Goal: Task Accomplishment & Management: Manage account settings

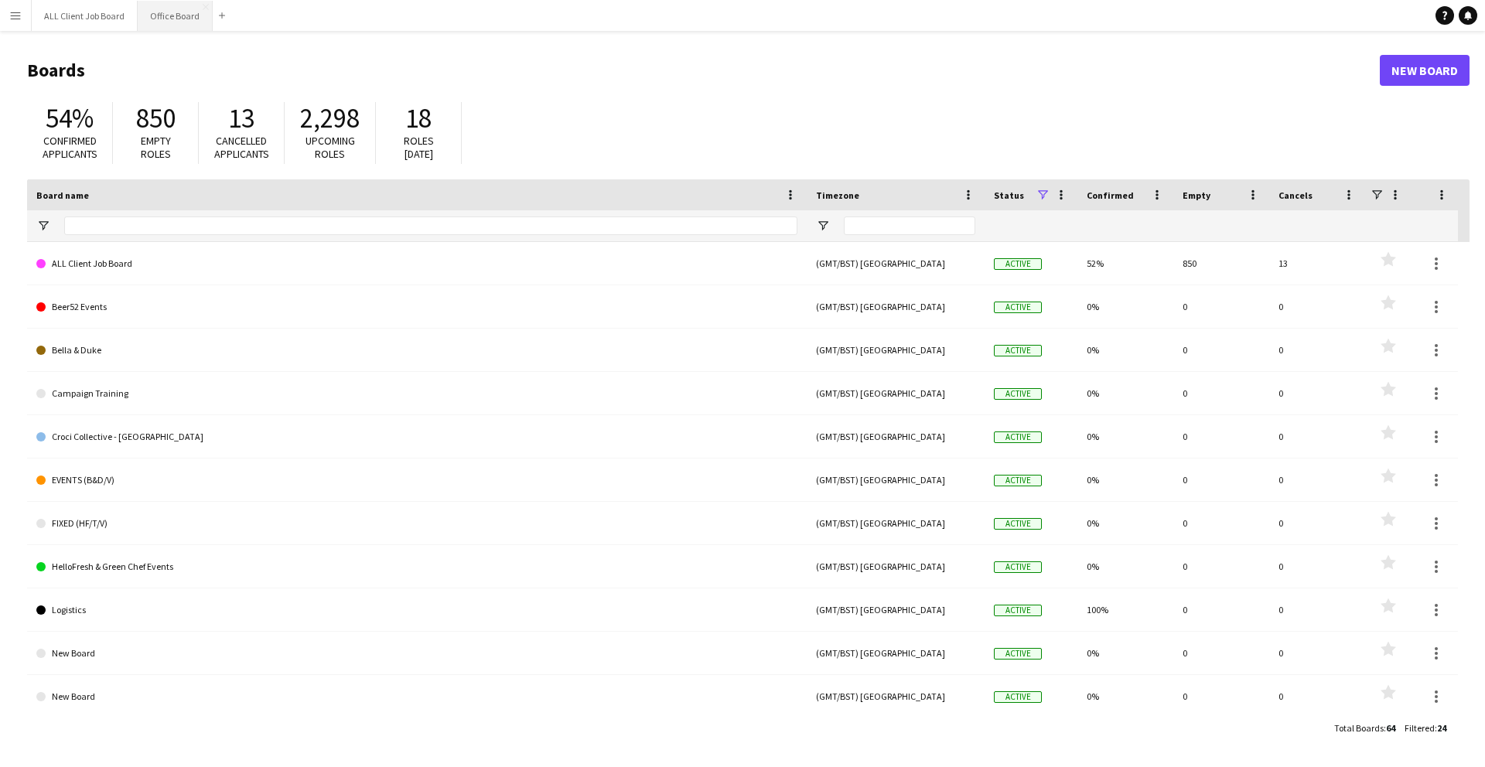
click at [180, 21] on button "Office Board Close" at bounding box center [175, 16] width 75 height 30
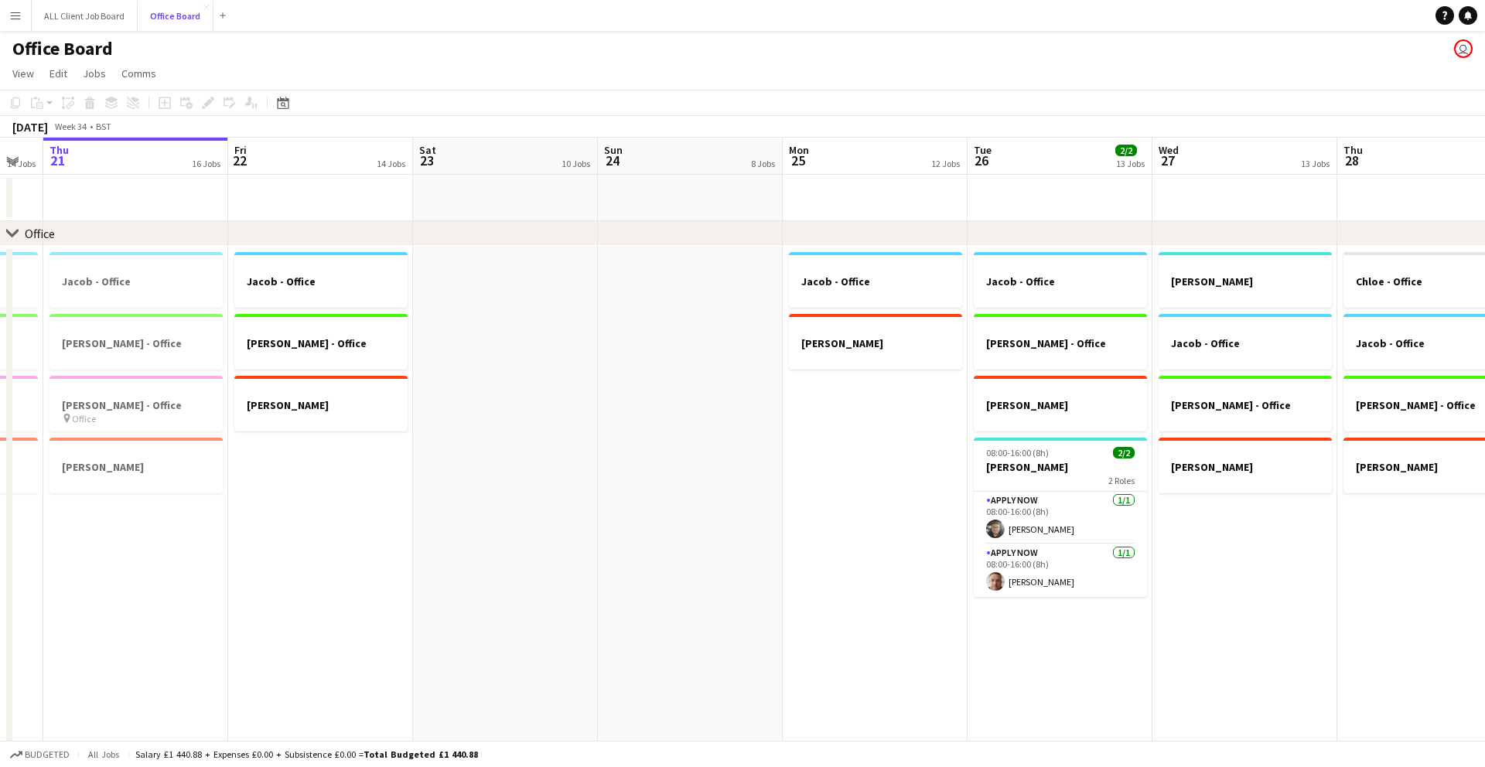
scroll to position [0, 511]
click at [112, 10] on button "ALL Client Job Board Close" at bounding box center [85, 16] width 106 height 30
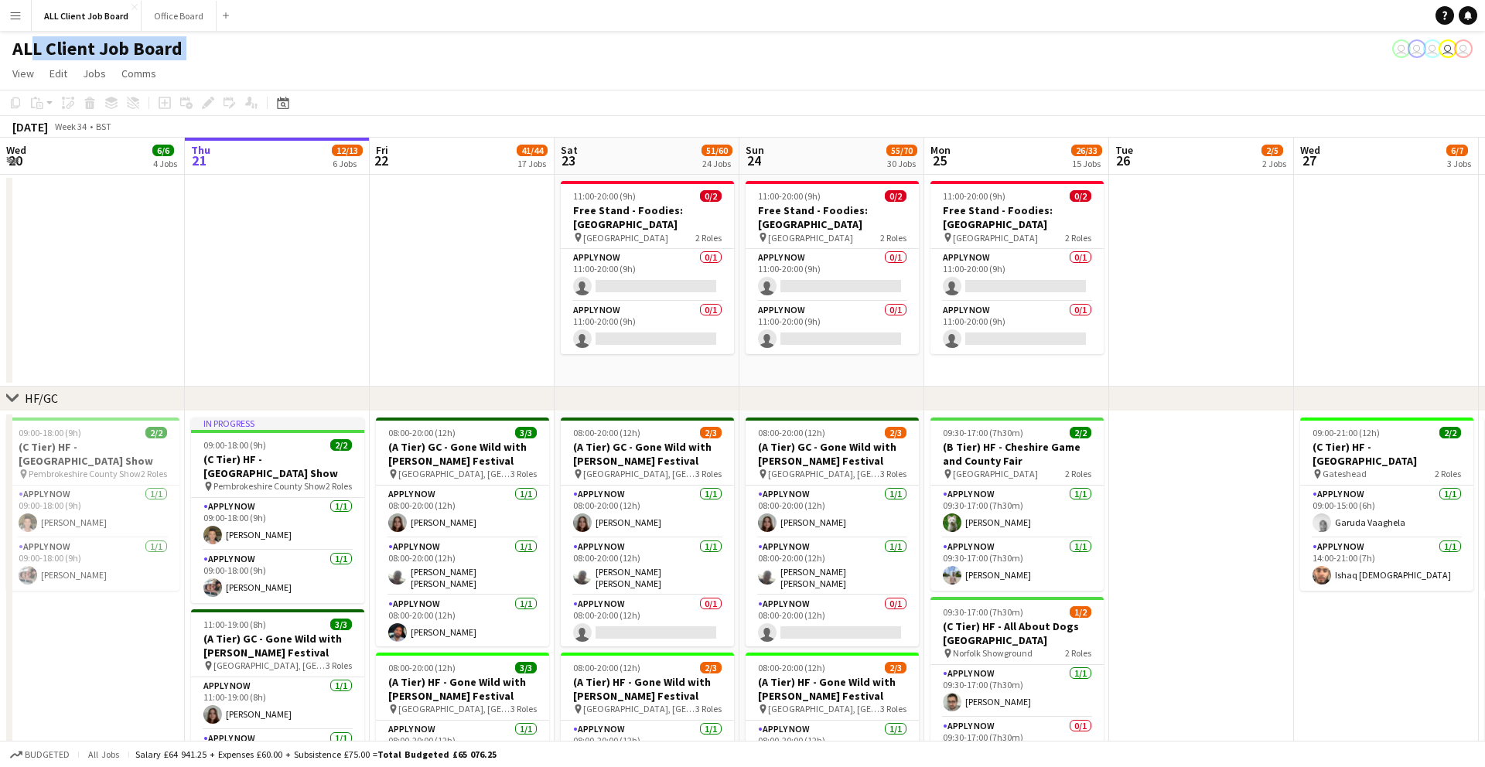
drag, startPoint x: 26, startPoint y: 60, endPoint x: 42, endPoint y: 189, distance: 130.1
click at [23, 19] on button "Menu" at bounding box center [15, 15] width 31 height 31
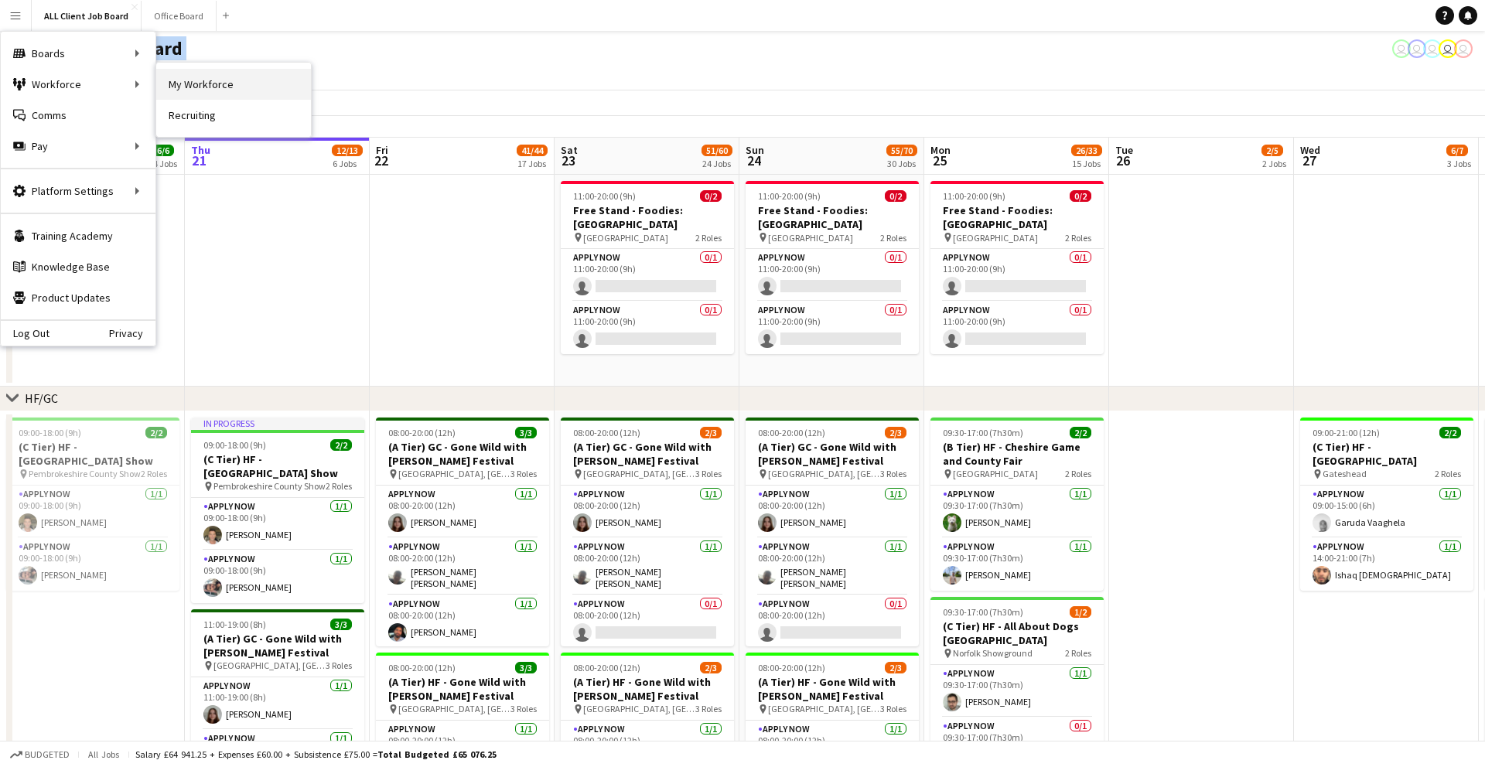
click at [198, 84] on link "My Workforce" at bounding box center [233, 84] width 155 height 31
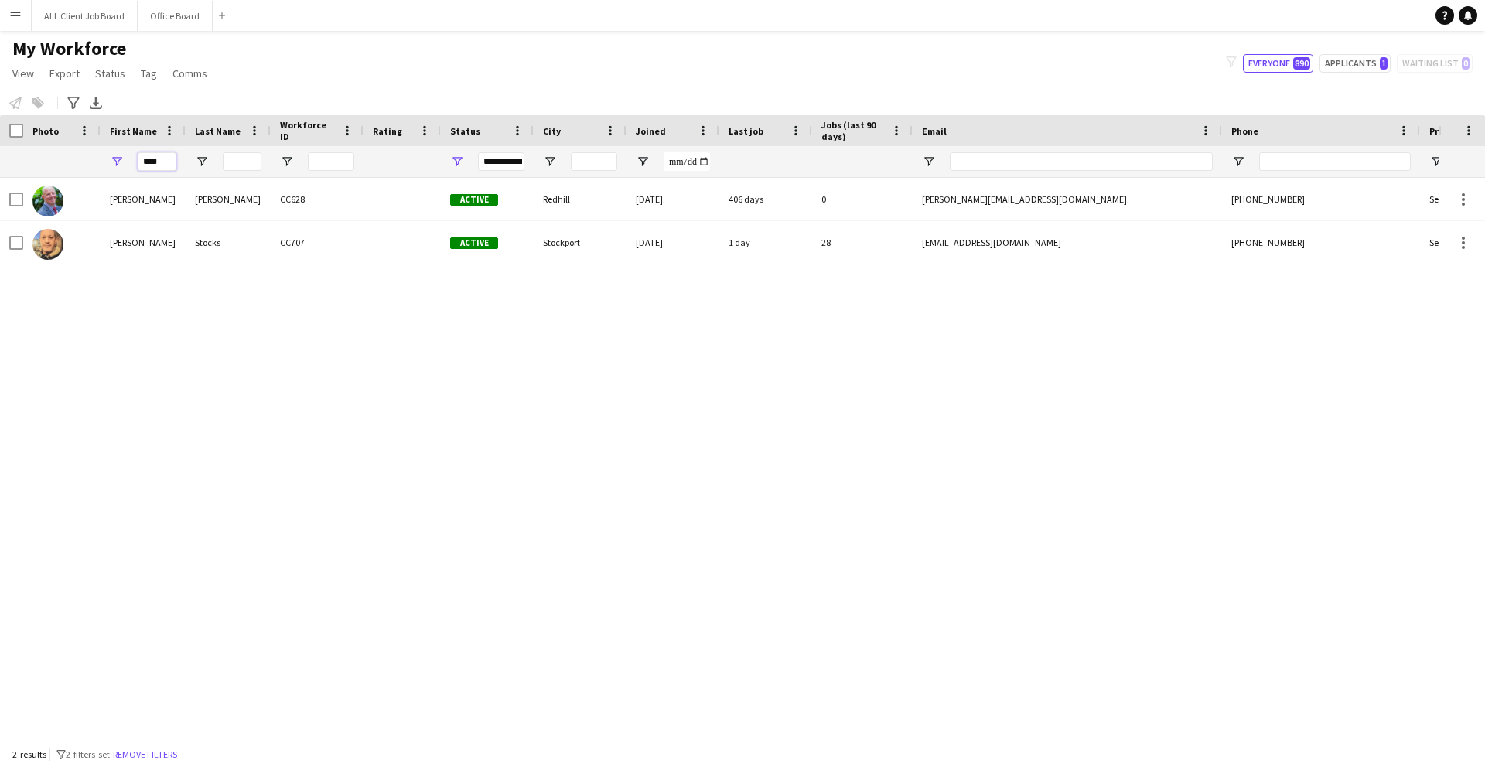
click at [162, 161] on input "****" at bounding box center [157, 161] width 39 height 19
type input "*"
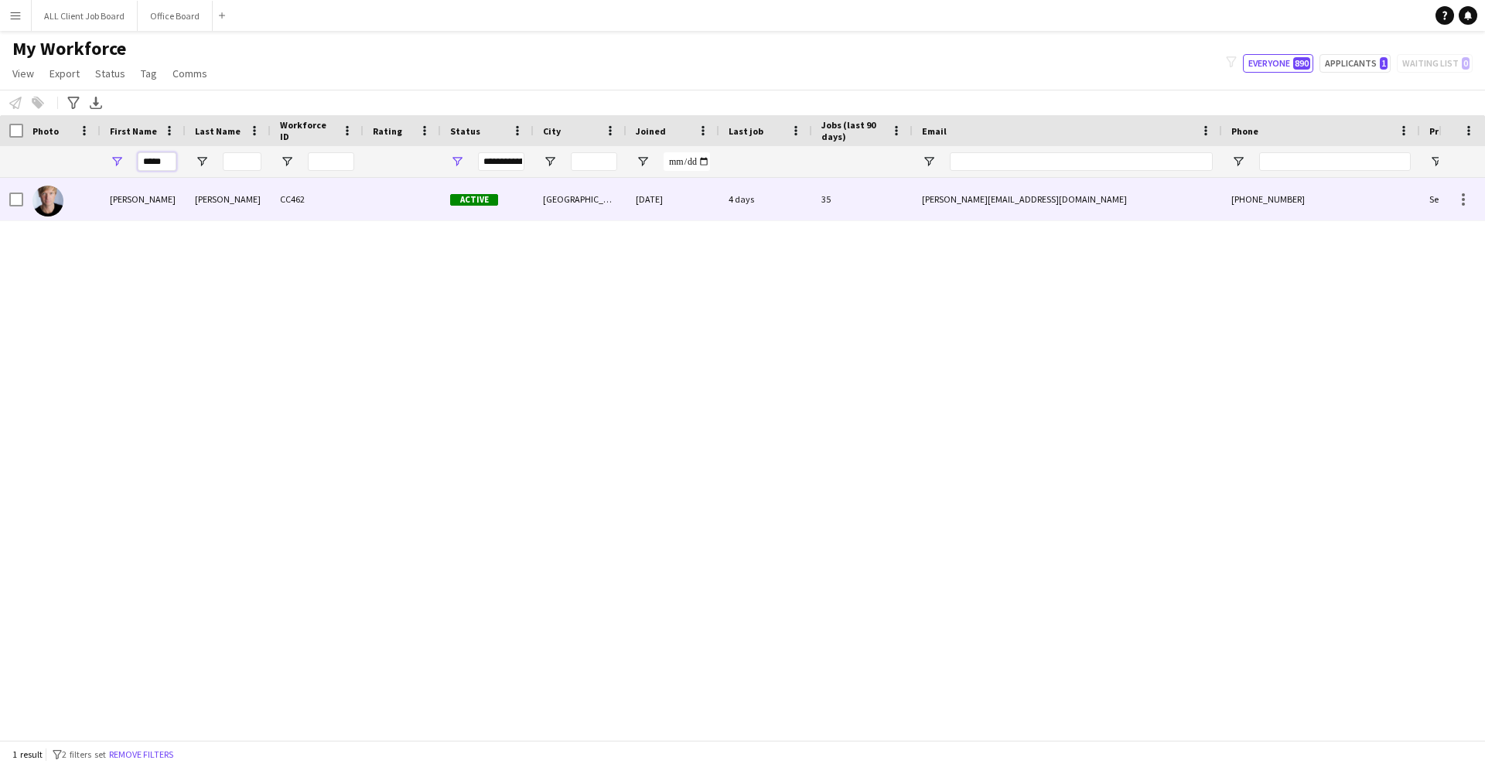
type input "*****"
click at [119, 204] on div "[PERSON_NAME]" at bounding box center [143, 199] width 85 height 43
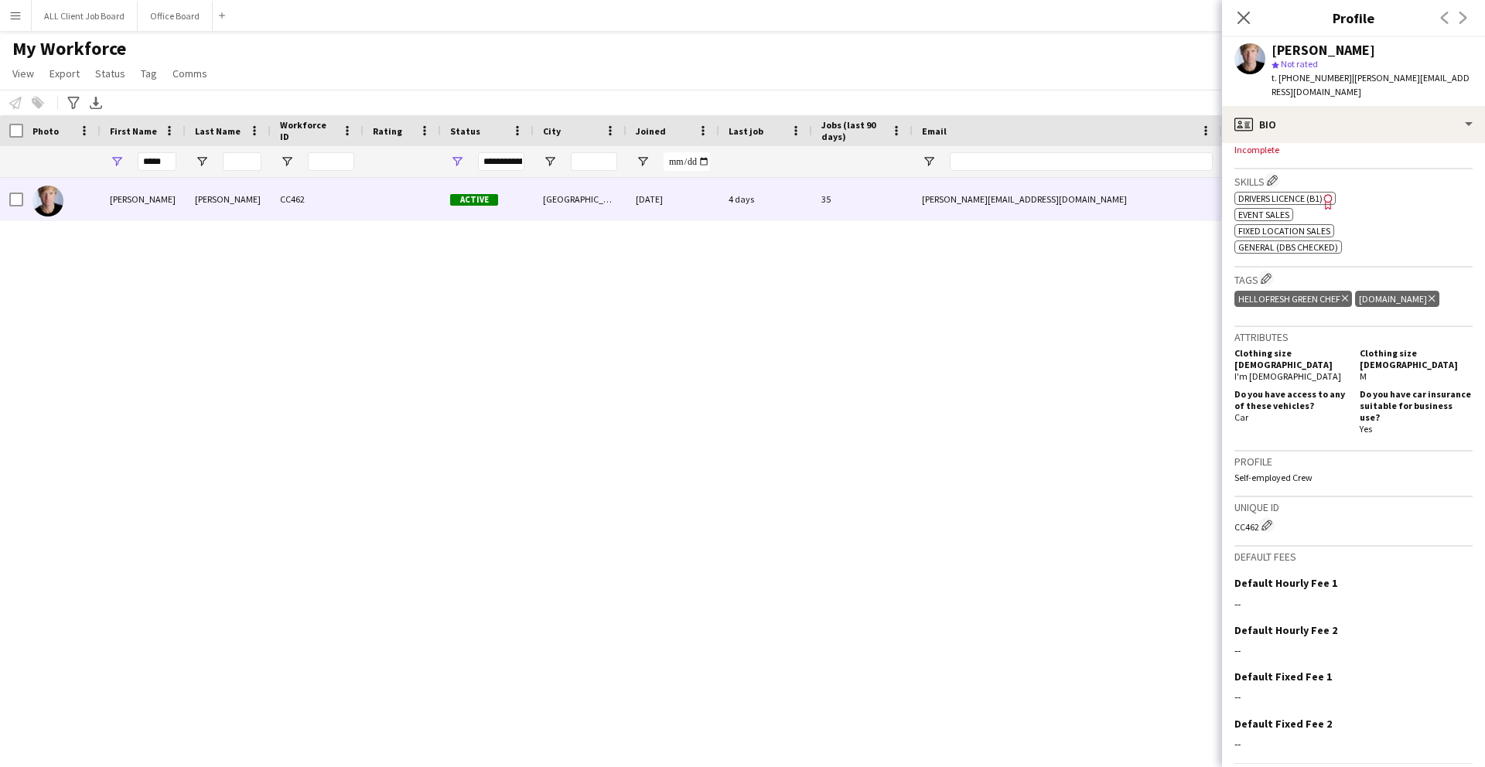
scroll to position [543, 0]
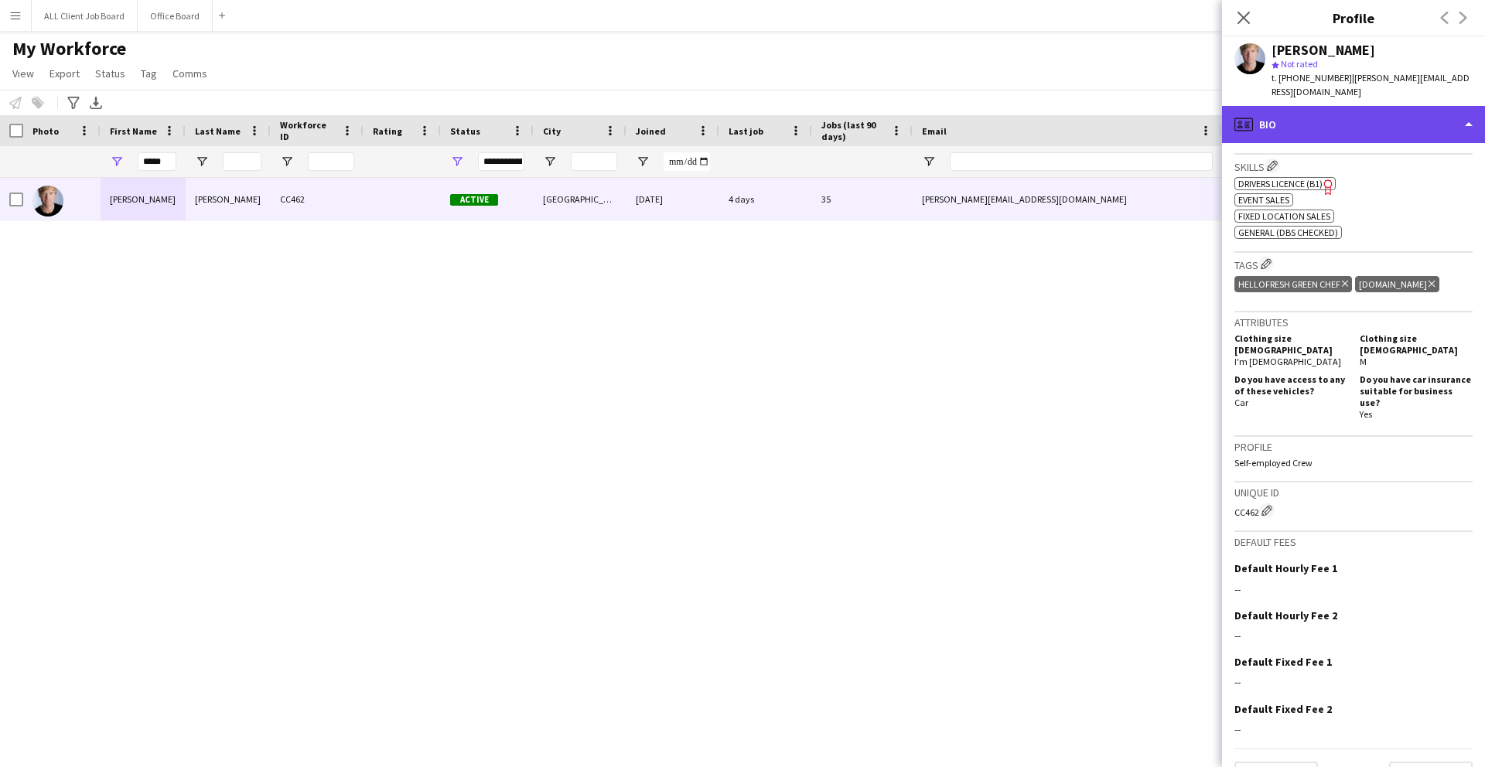
click at [1363, 110] on div "profile Bio" at bounding box center [1353, 124] width 263 height 37
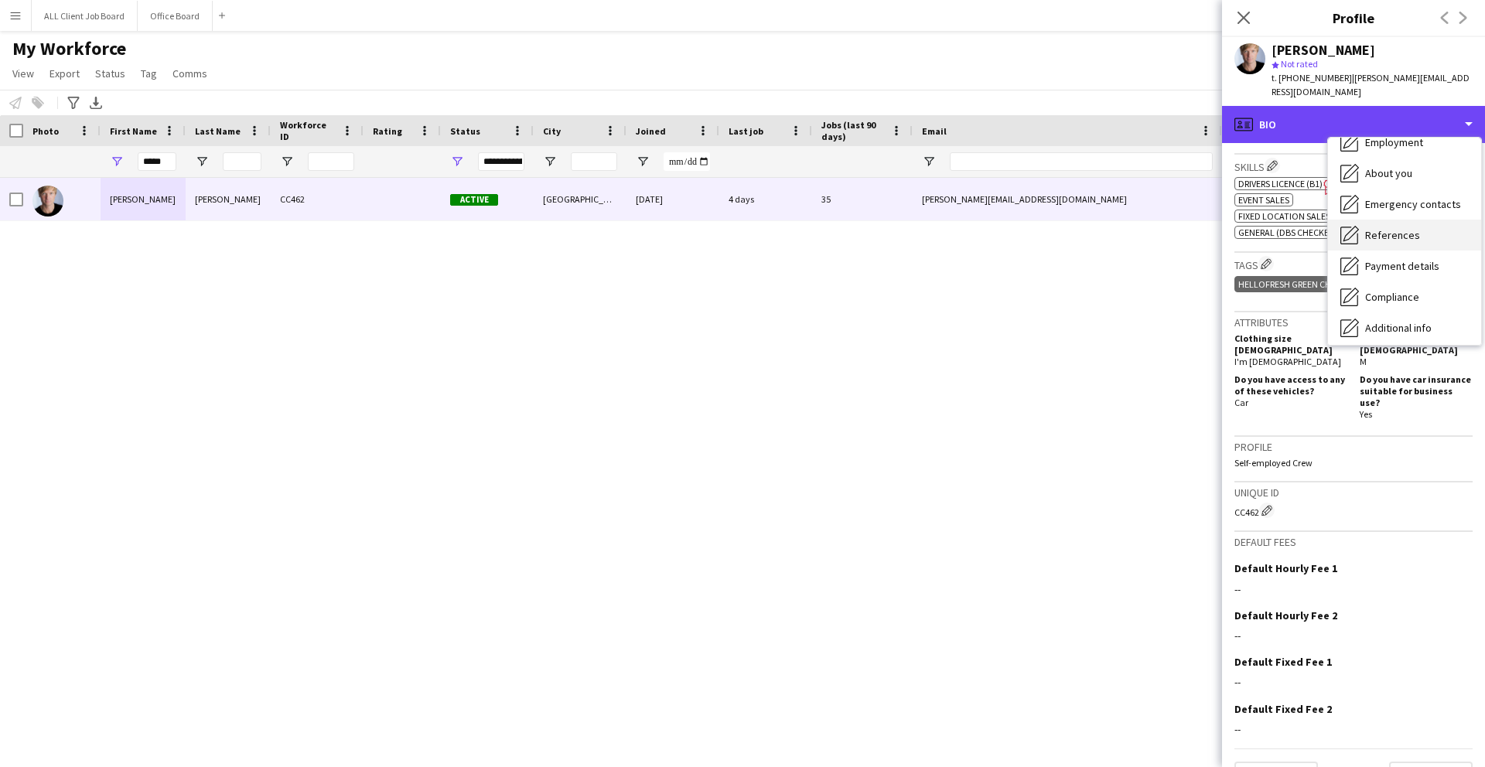
scroll to position [176, 0]
click at [1300, 124] on div "profile Bio" at bounding box center [1353, 124] width 263 height 37
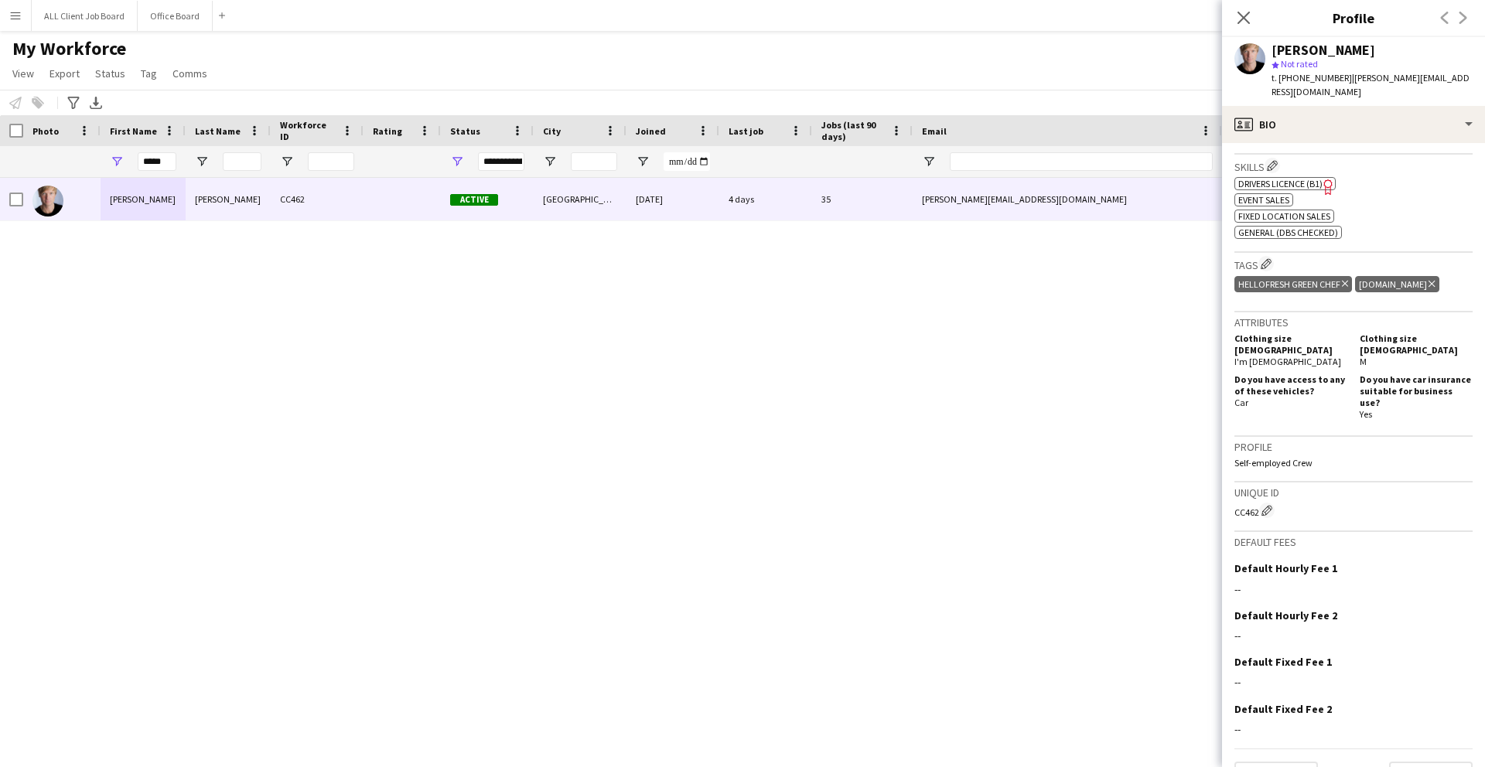
click at [1447, 18] on div "Previous Next" at bounding box center [1454, 18] width 62 height 36
drag, startPoint x: 1447, startPoint y: 18, endPoint x: 1397, endPoint y: 22, distance: 49.6
click at [1444, 19] on div "Previous Next" at bounding box center [1454, 18] width 62 height 36
click at [1247, 22] on icon at bounding box center [1243, 17] width 15 height 15
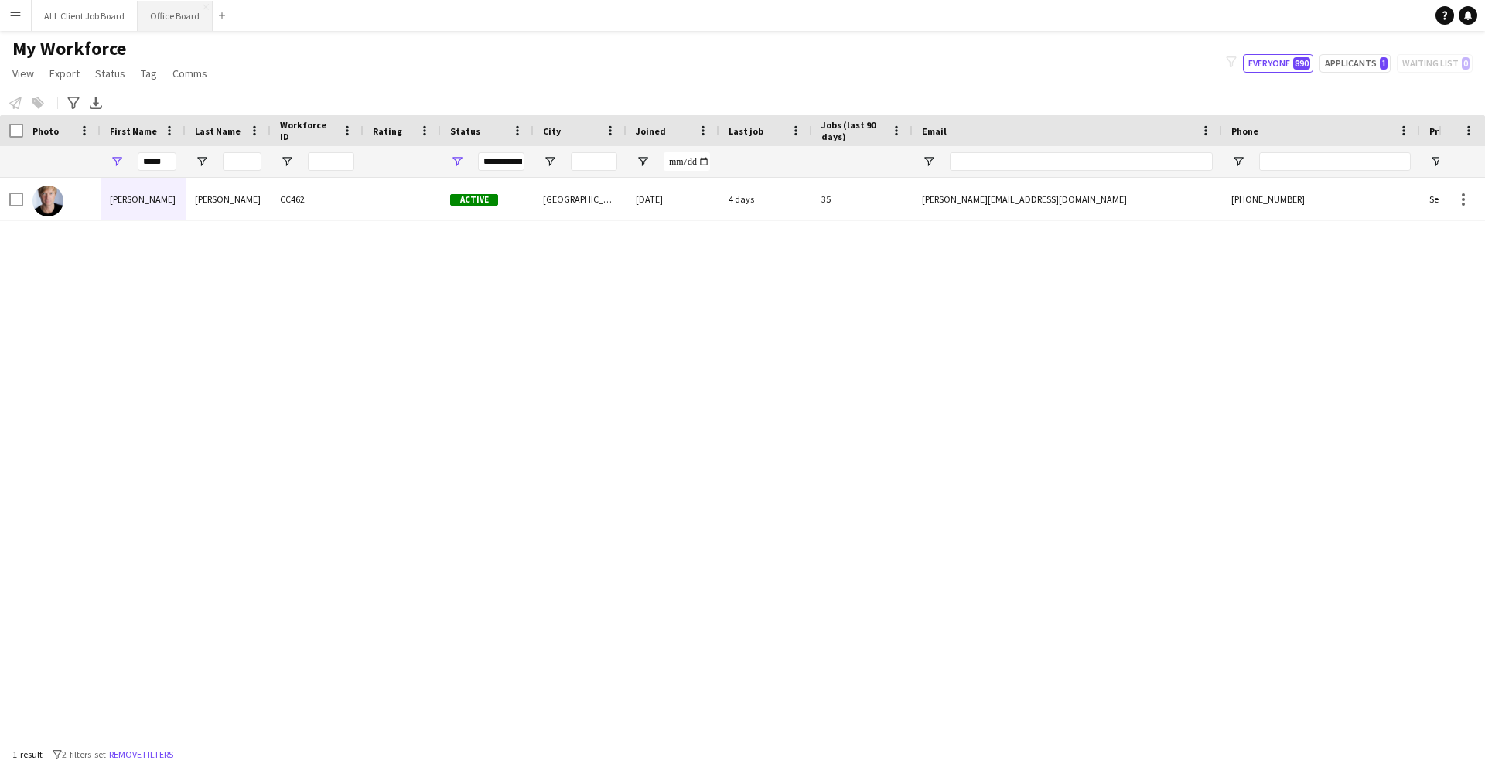
click at [173, 15] on button "Office Board Close" at bounding box center [175, 16] width 75 height 30
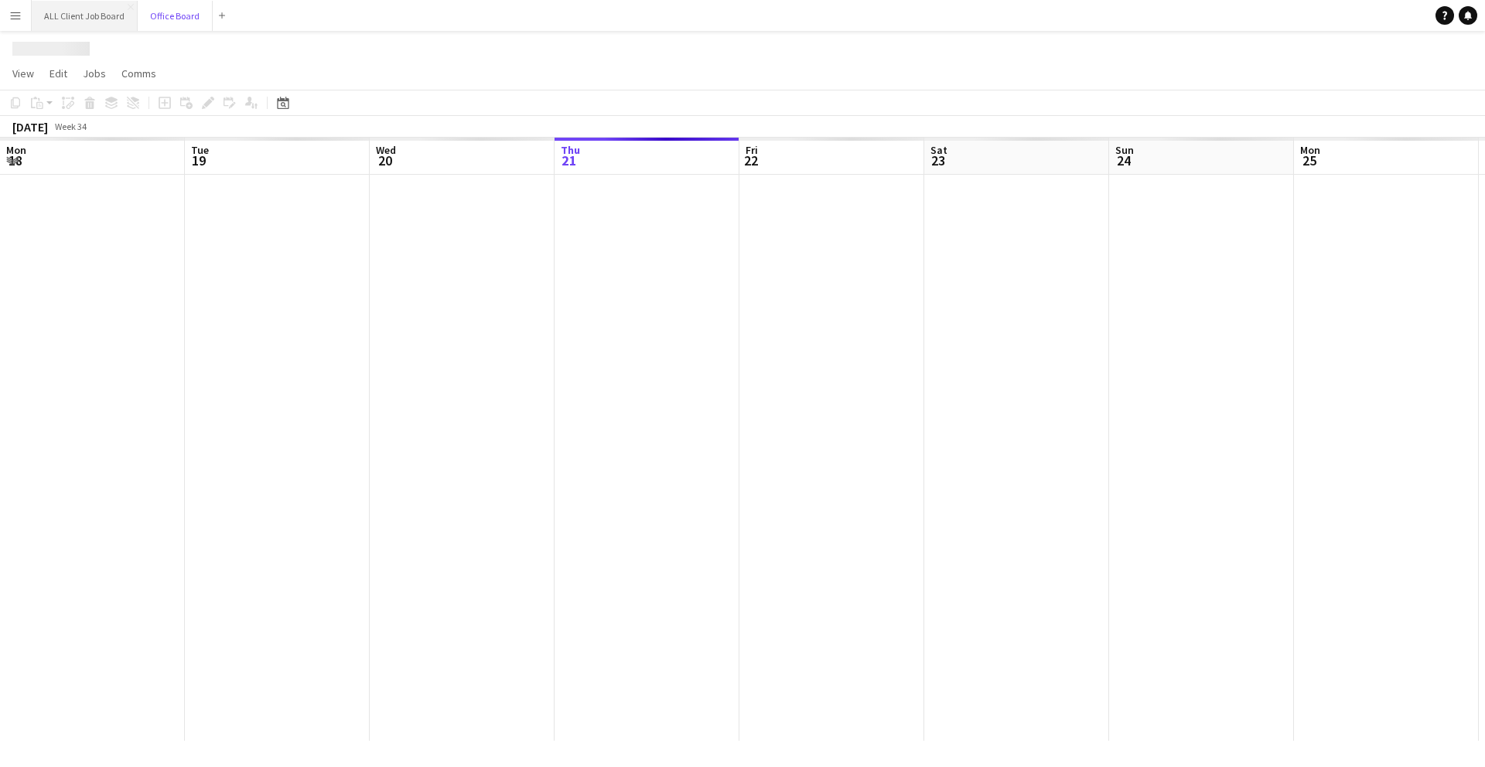
scroll to position [0, 370]
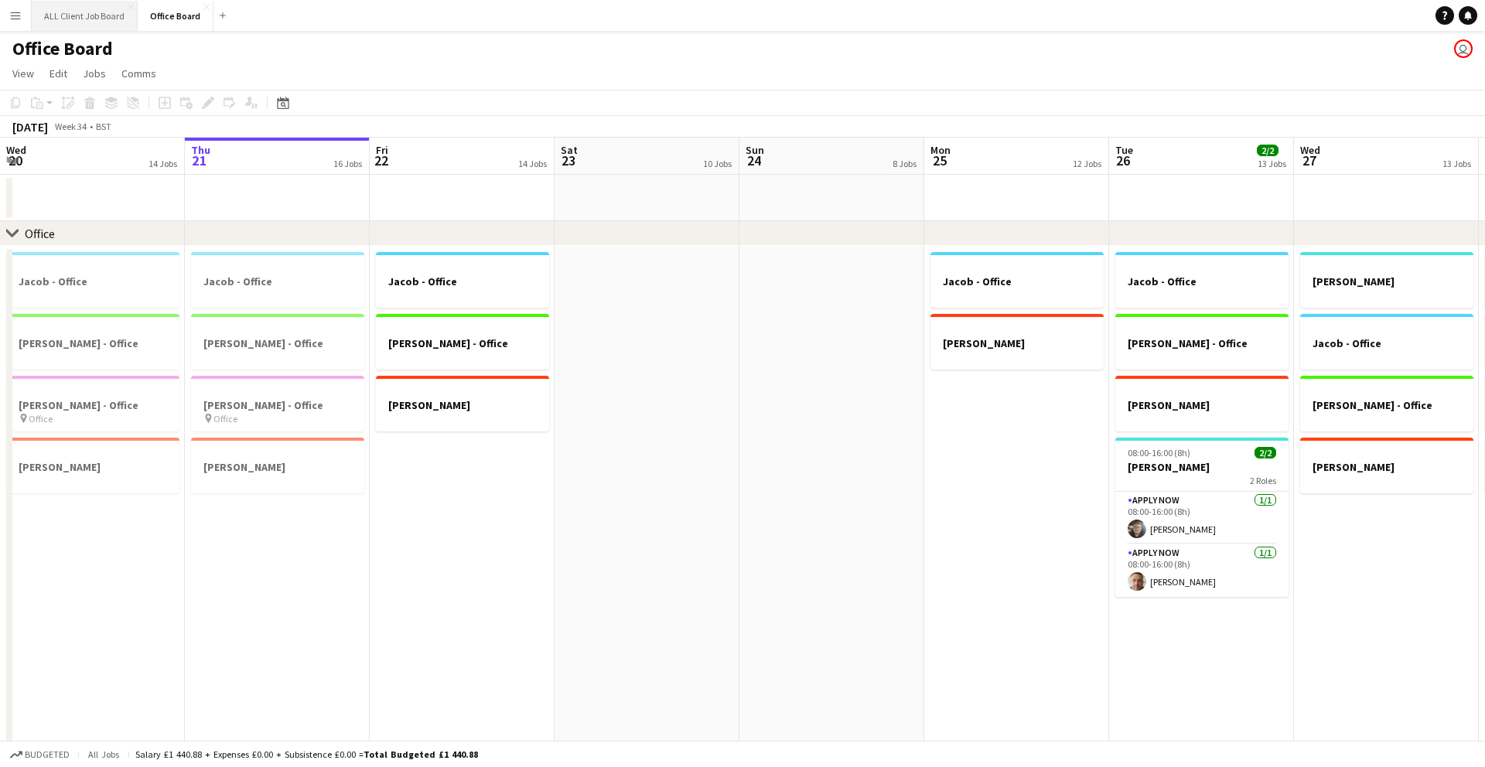
click at [101, 15] on button "ALL Client Job Board Close" at bounding box center [85, 16] width 106 height 30
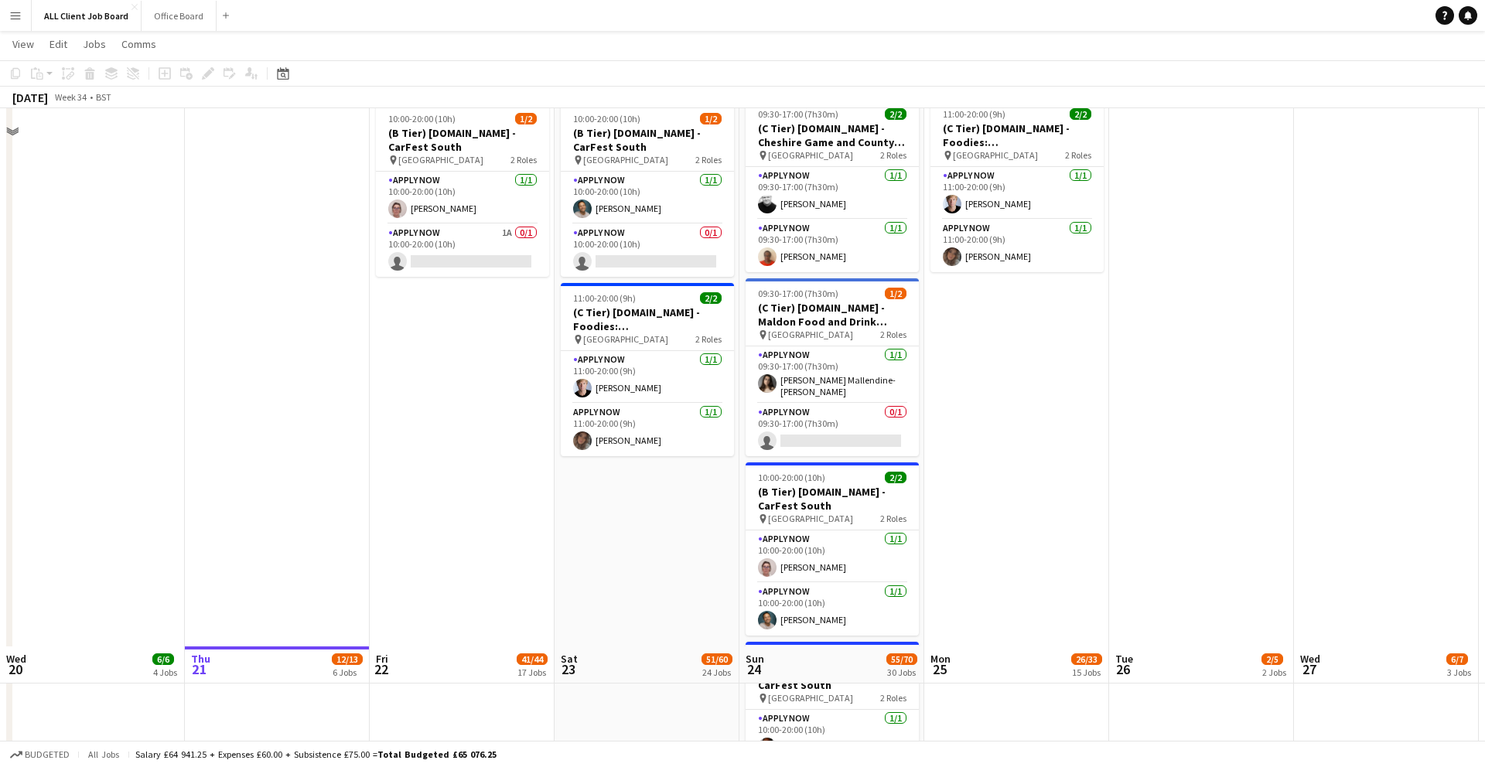
scroll to position [6043, 0]
